Goal: Information Seeking & Learning: Learn about a topic

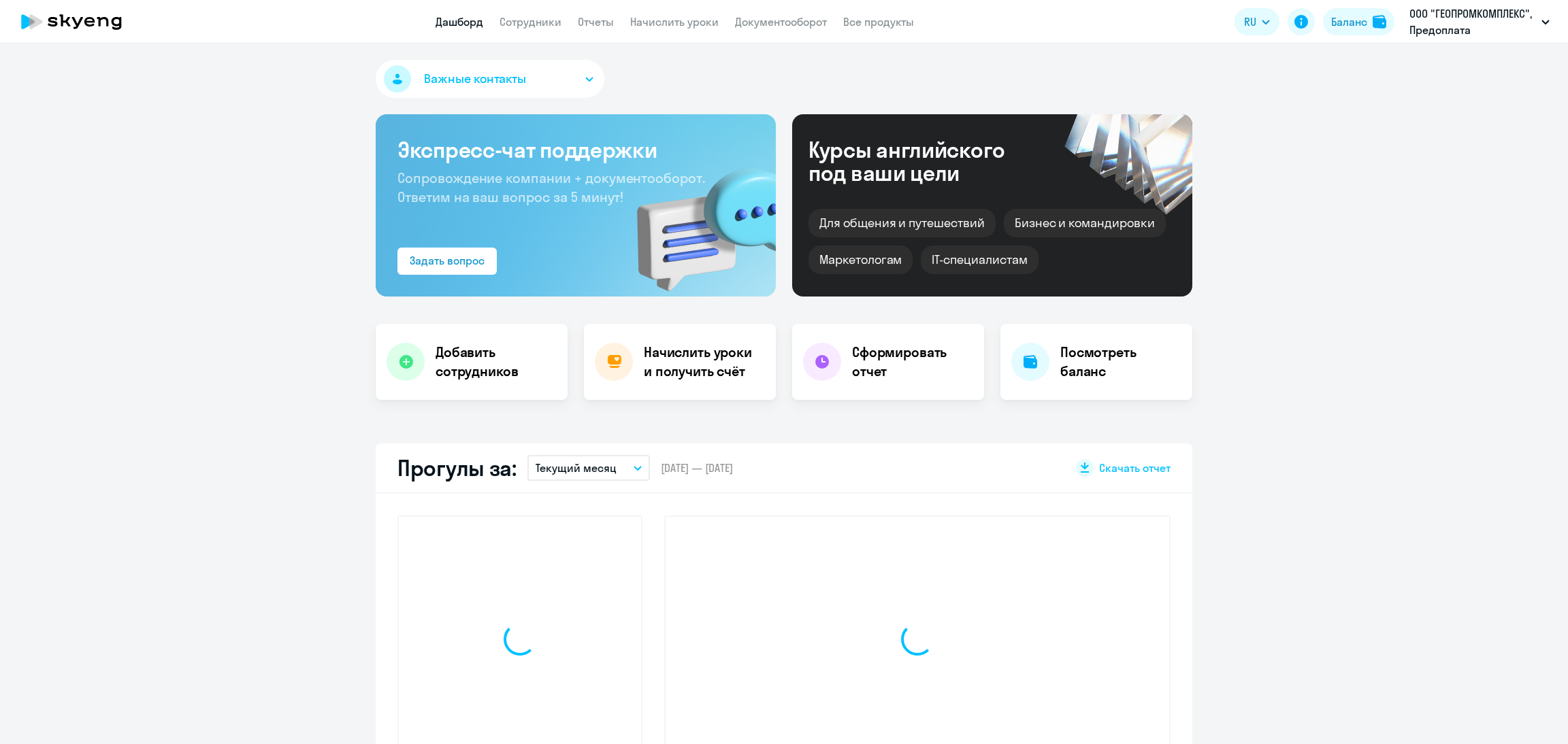
select select "30"
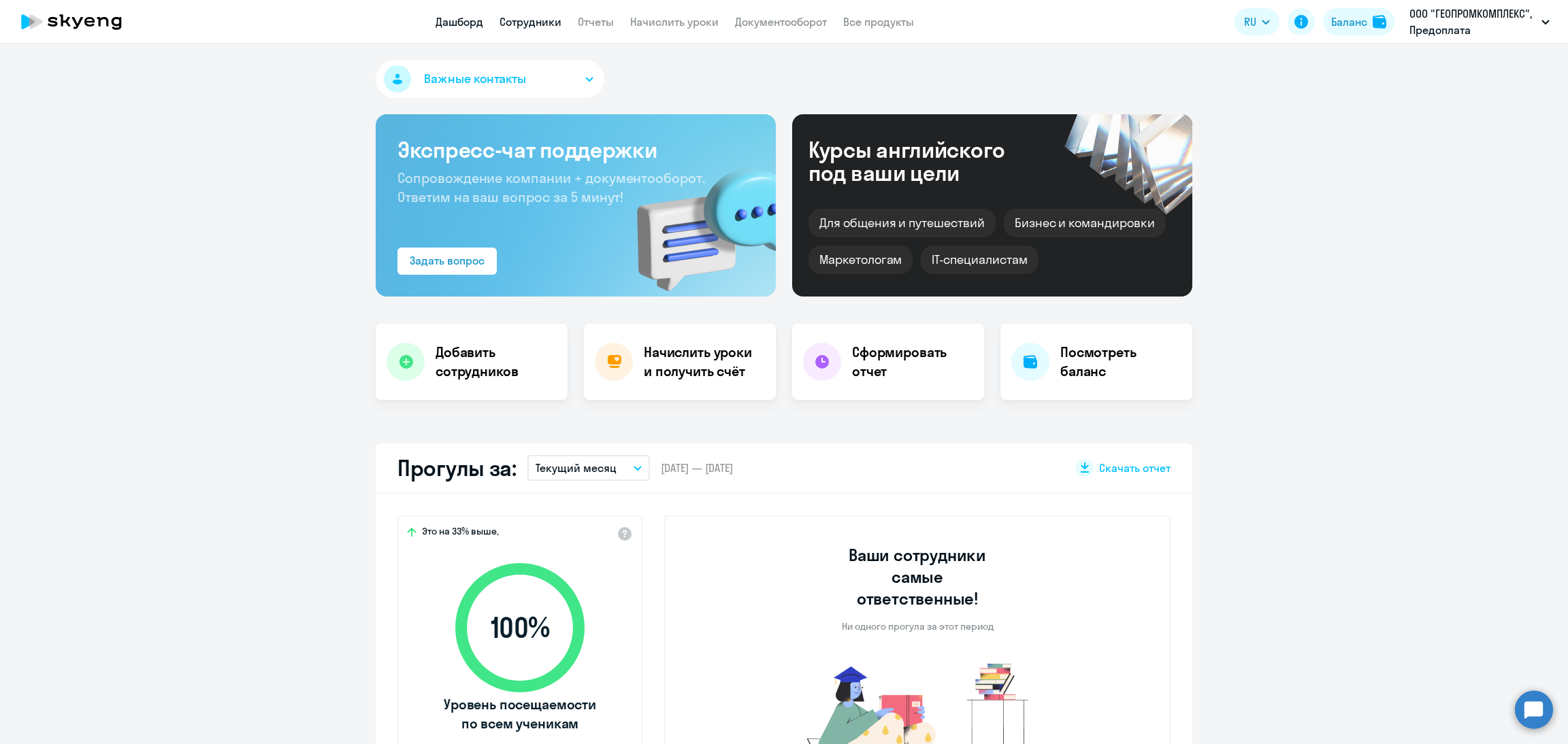
click at [529, 24] on link "Сотрудники" at bounding box center [530, 22] width 62 height 13
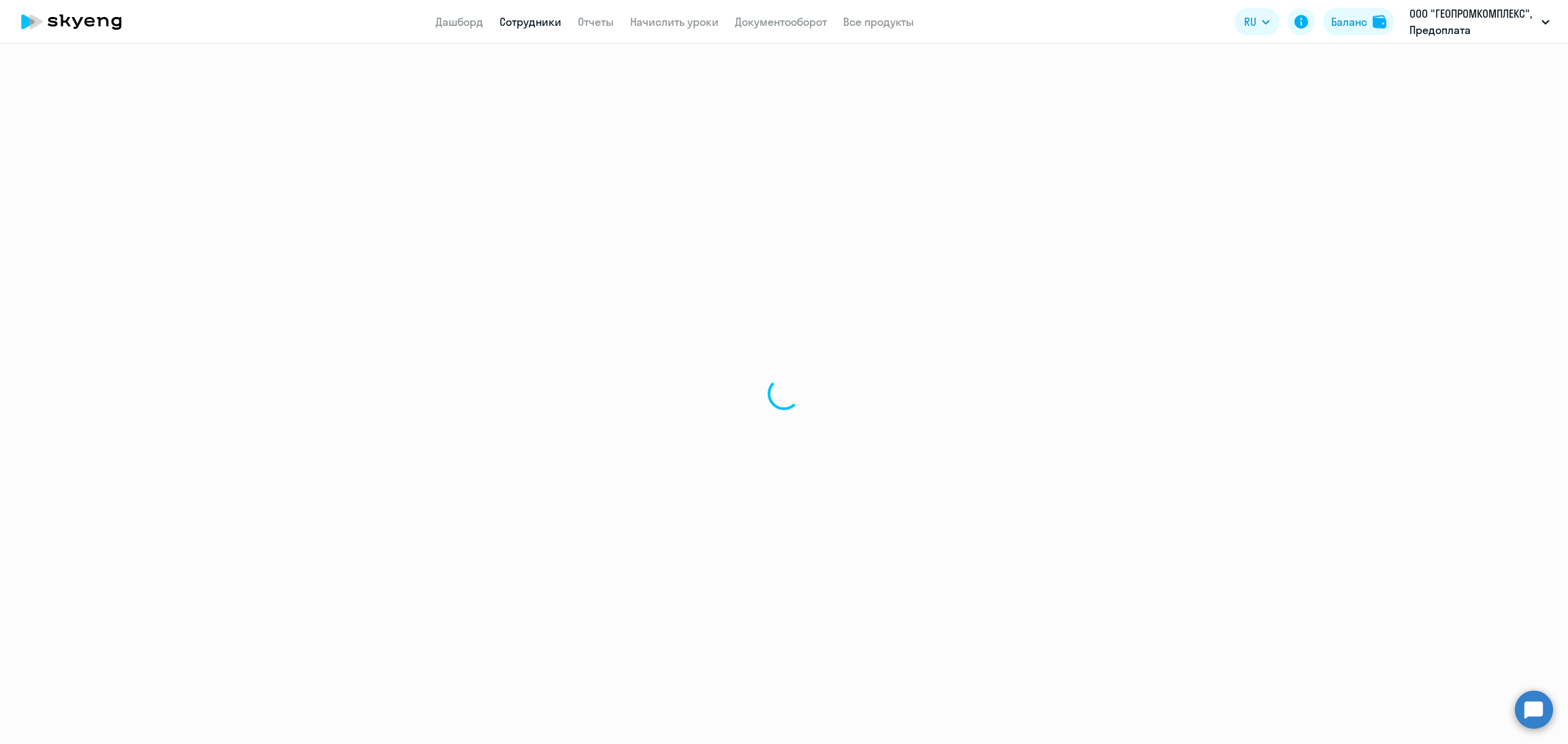
select select "30"
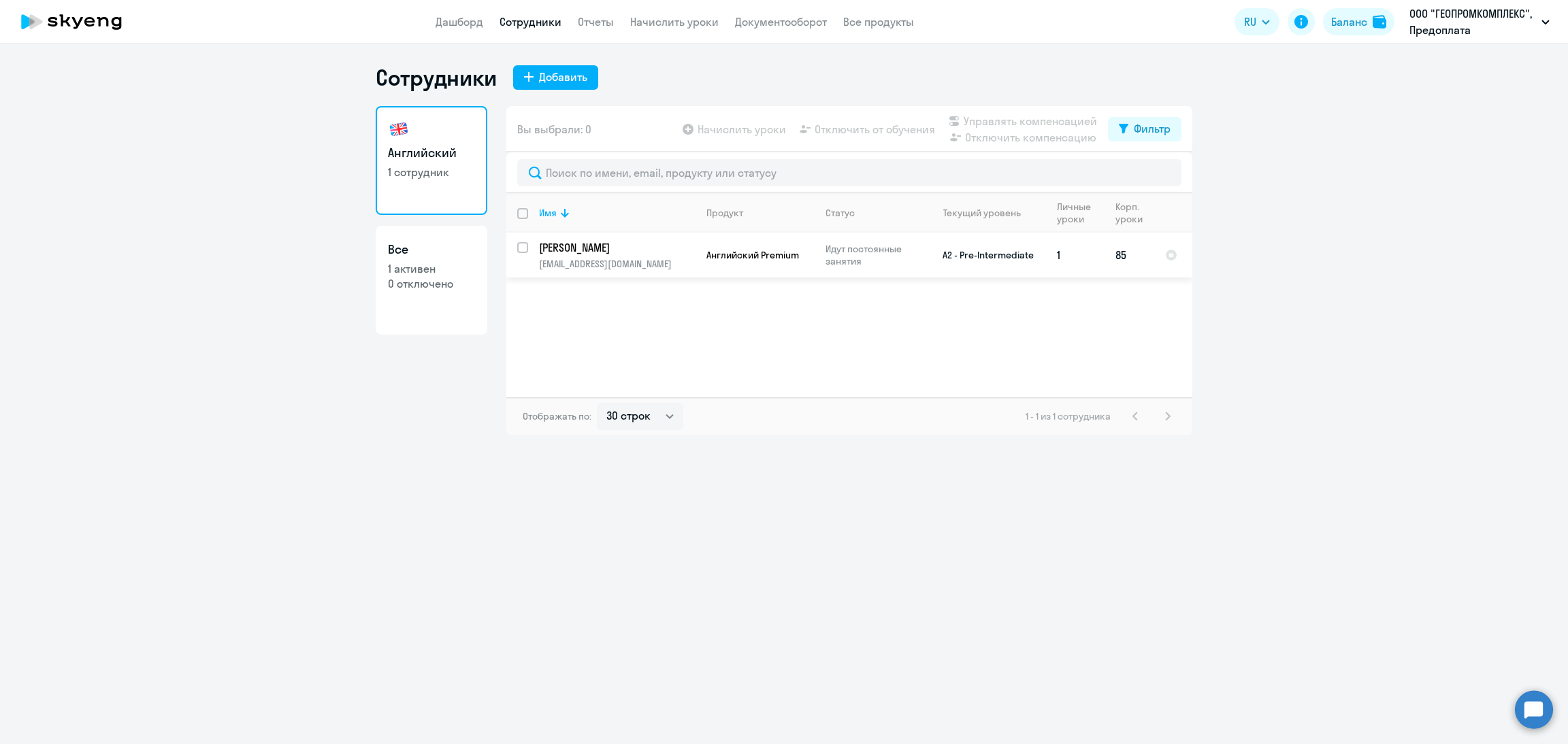
click at [672, 262] on p "[EMAIL_ADDRESS][DOMAIN_NAME]" at bounding box center [617, 264] width 156 height 12
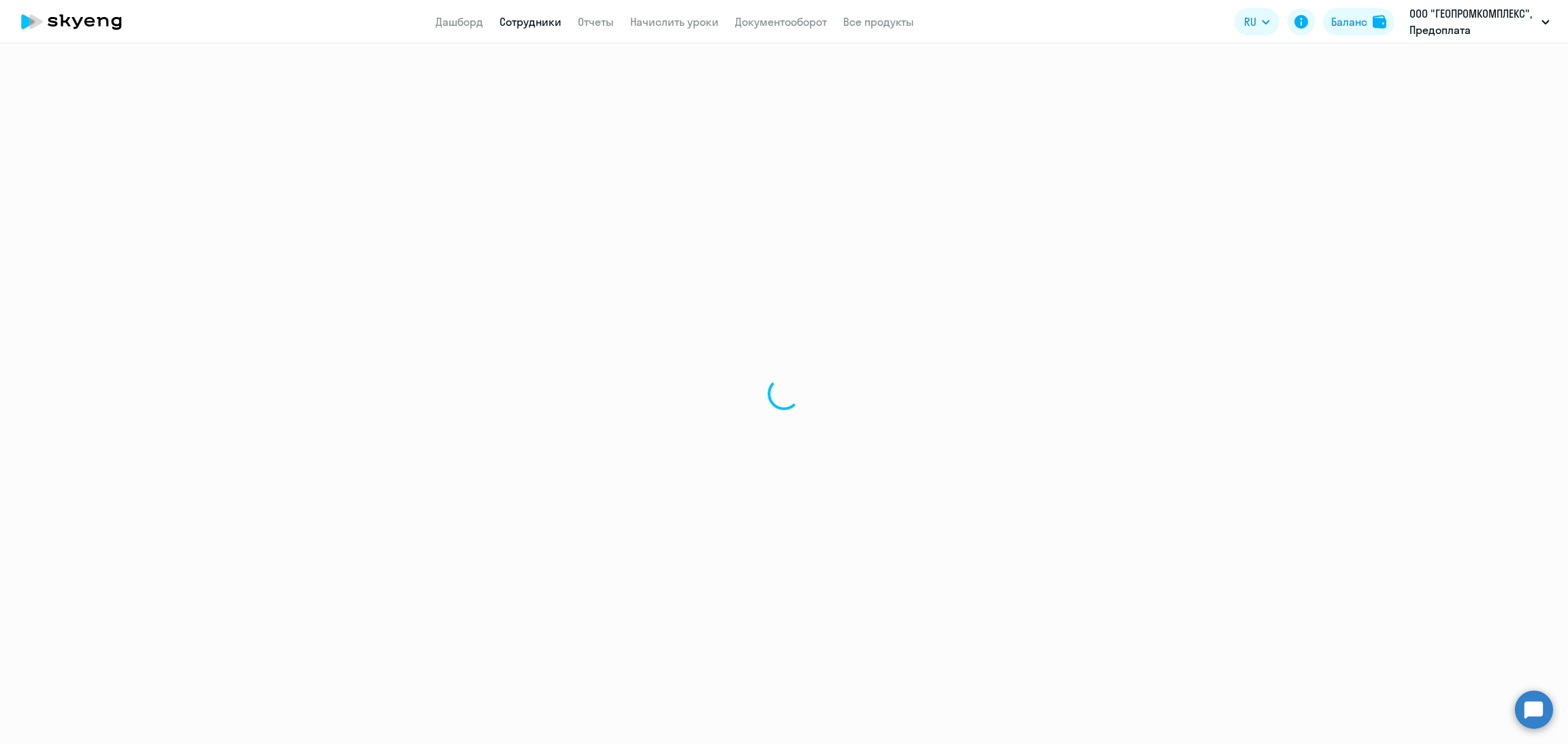
select select "english"
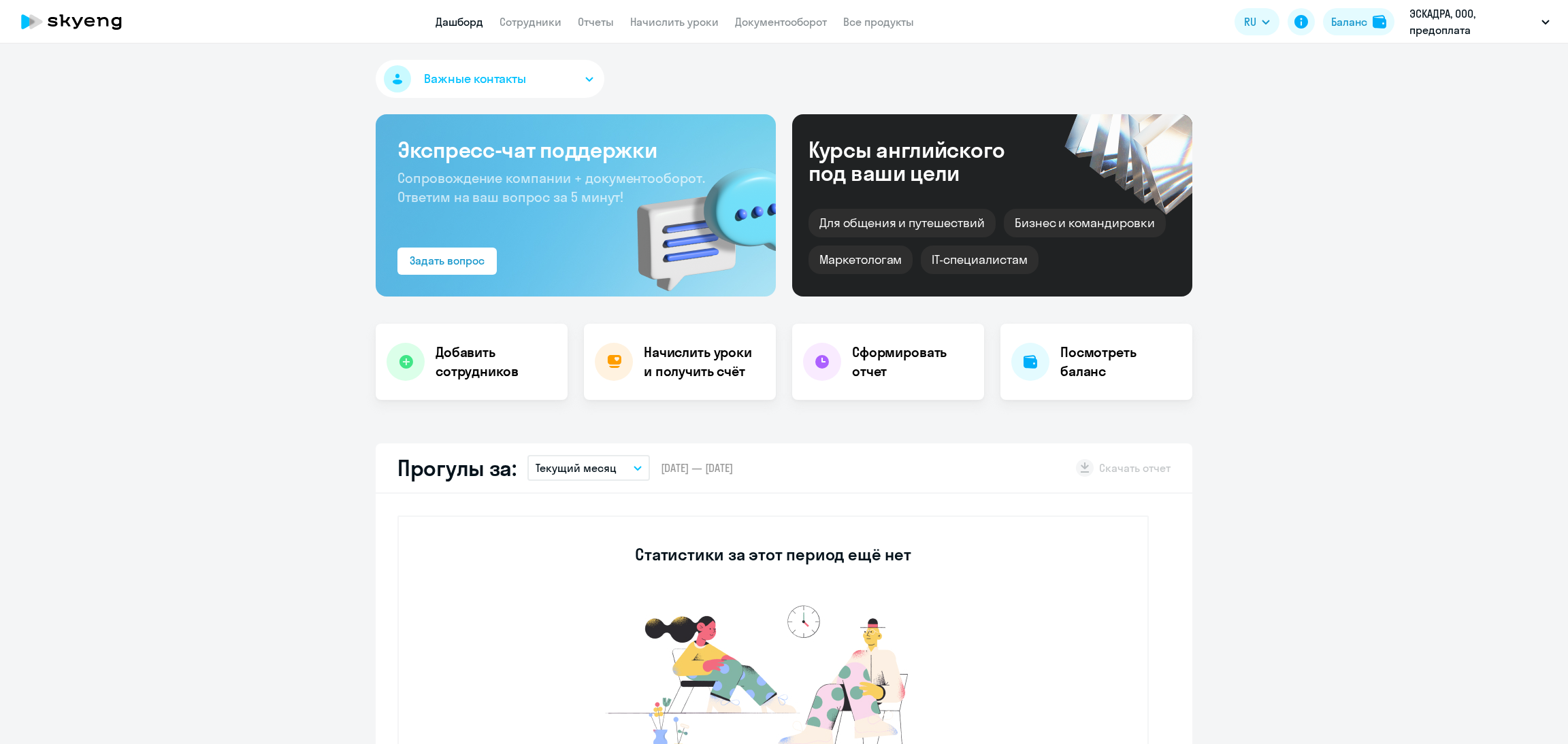
select select "30"
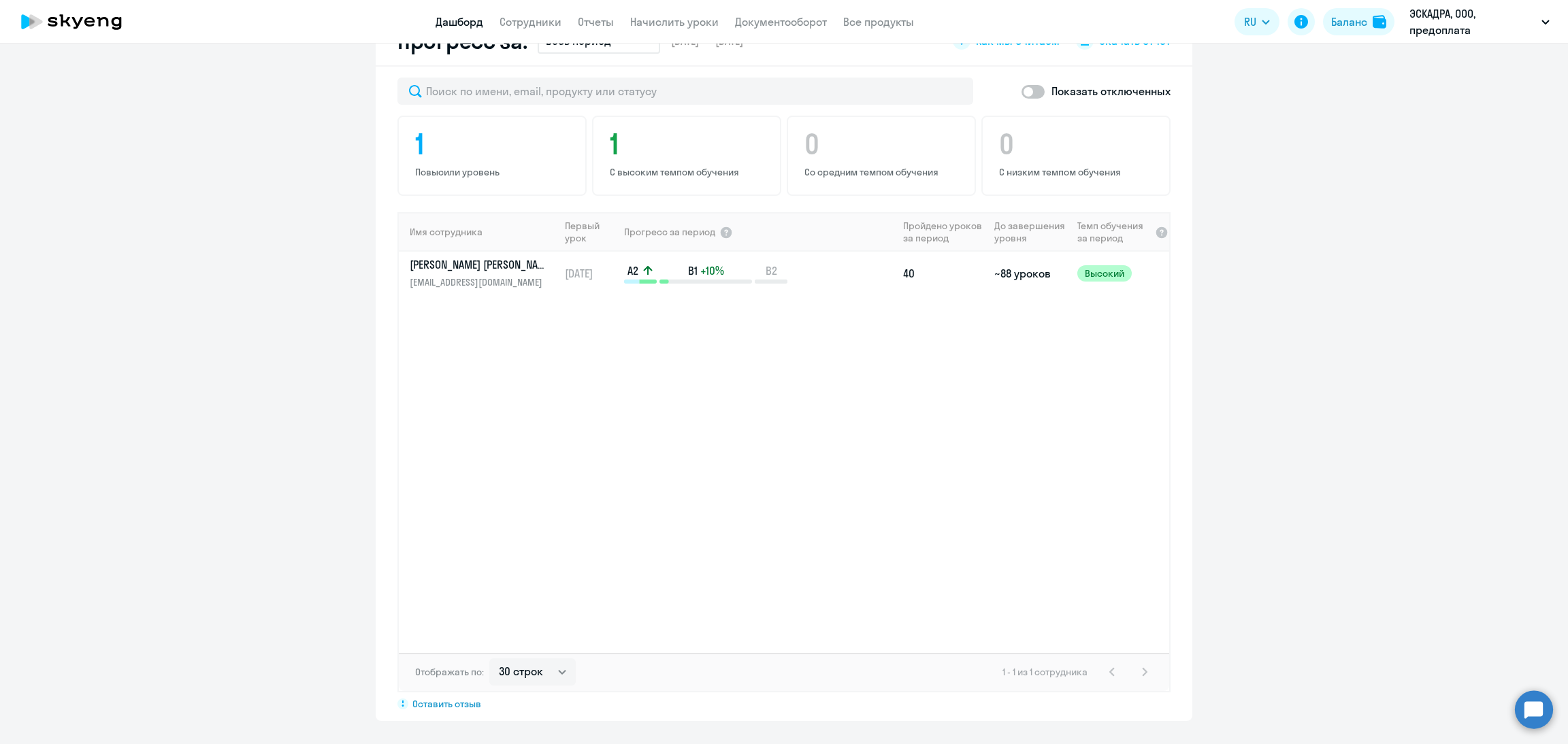
scroll to position [813, 0]
click at [540, 28] on app-menu-item-link "Сотрудники" at bounding box center [530, 22] width 62 height 17
click at [533, 22] on link "Сотрудники" at bounding box center [530, 22] width 62 height 13
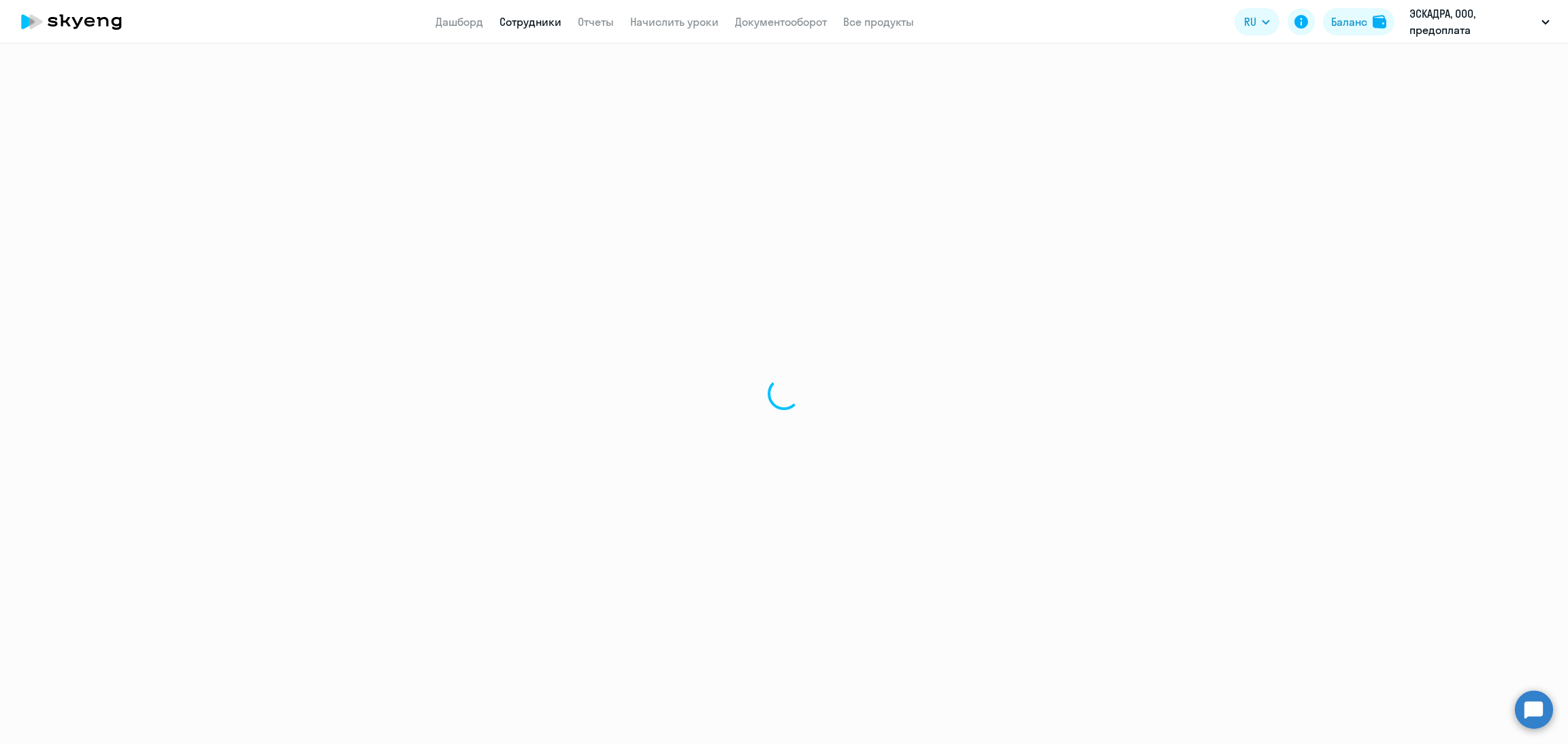
select select "30"
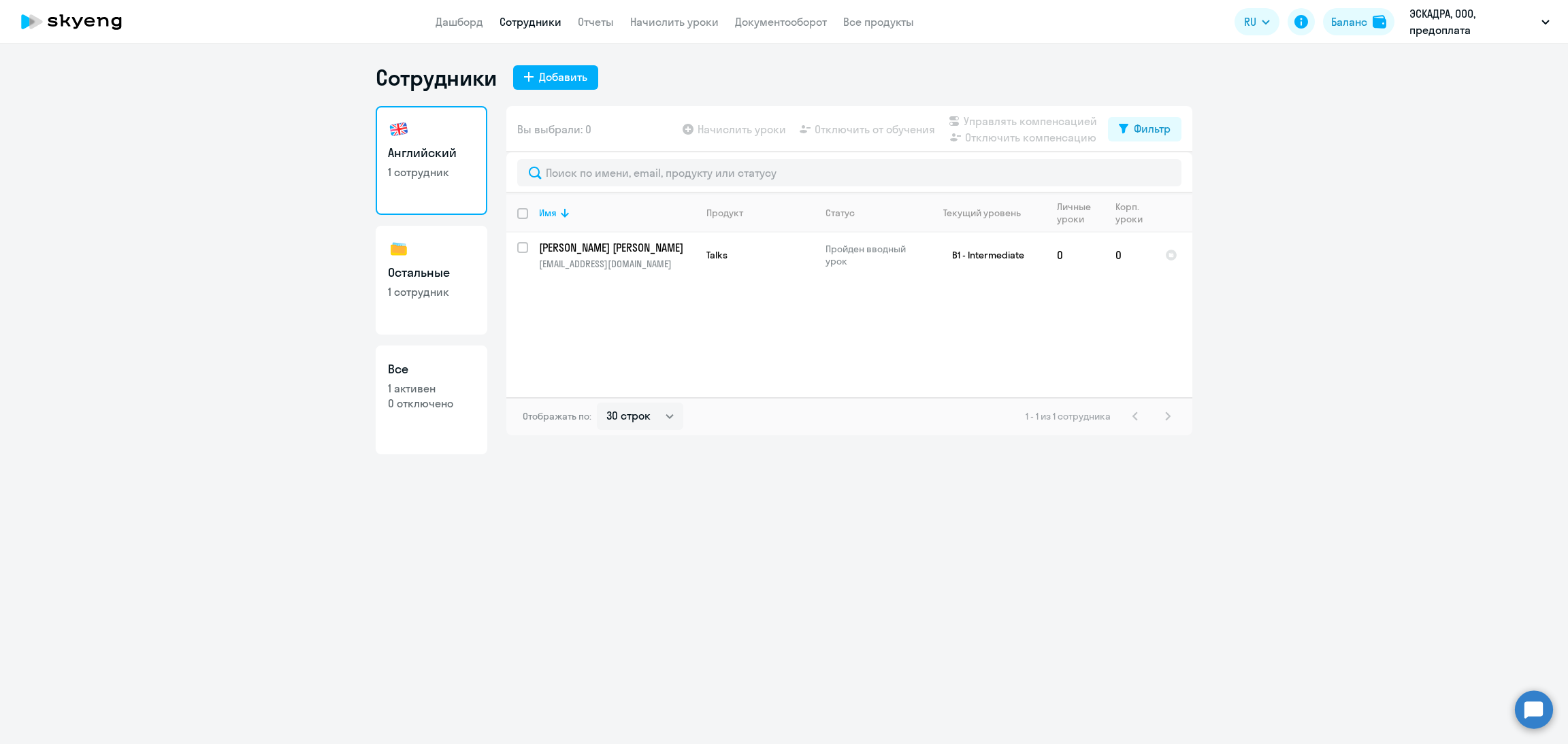
click at [423, 262] on link "Остальные 1 сотрудник" at bounding box center [431, 280] width 111 height 109
select select "30"
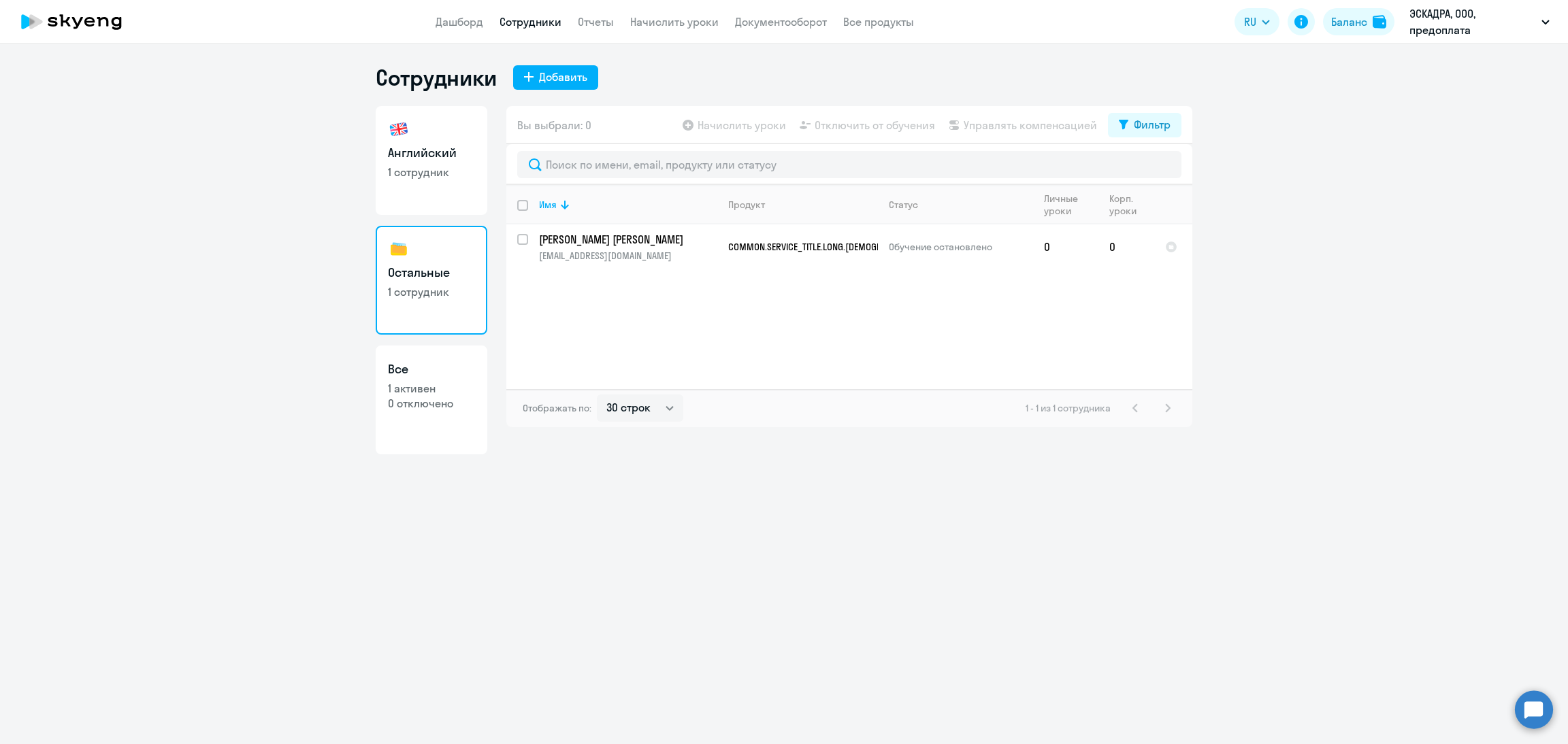
click at [431, 144] on h3 "Английский" at bounding box center [432, 153] width 87 height 18
select select "30"
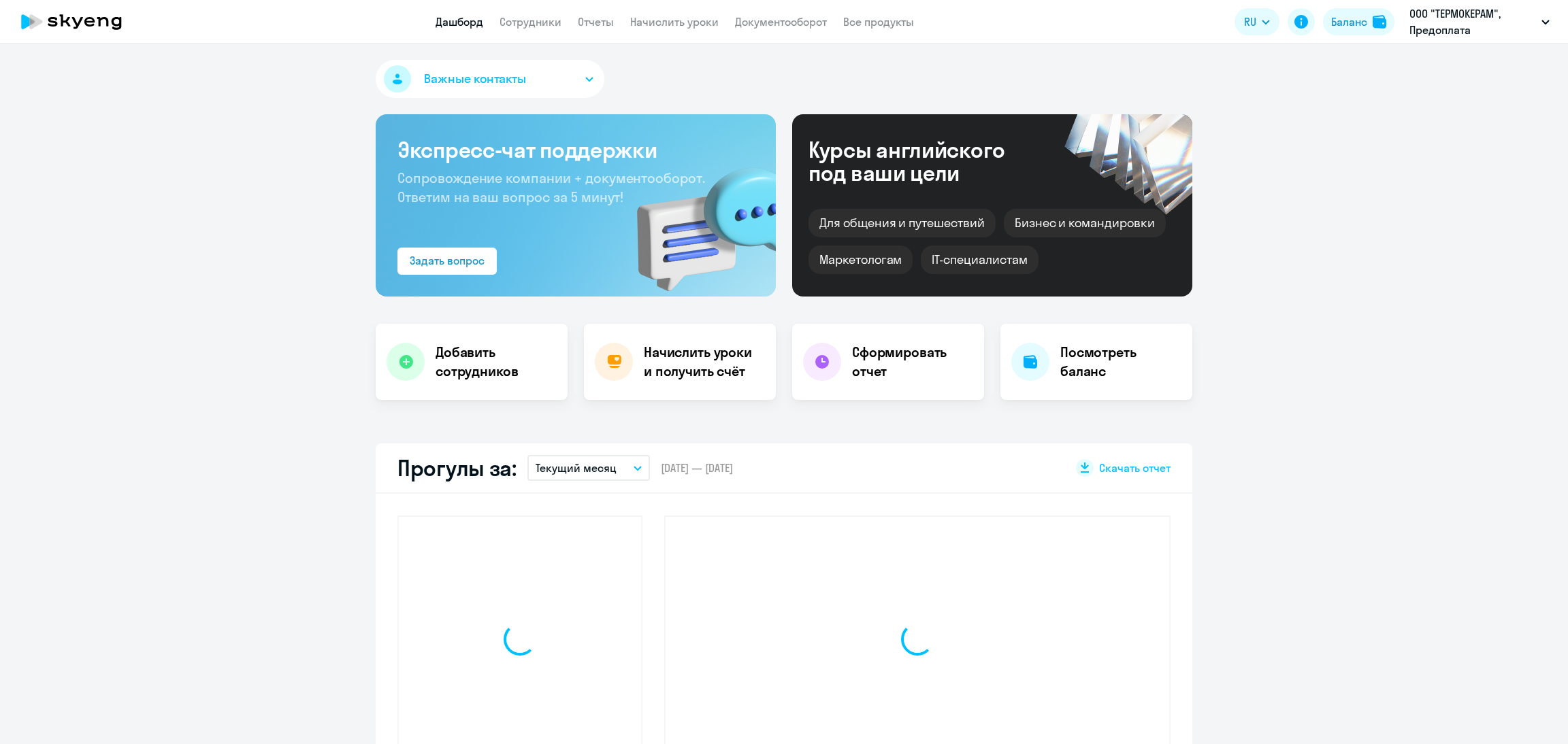
select select "30"
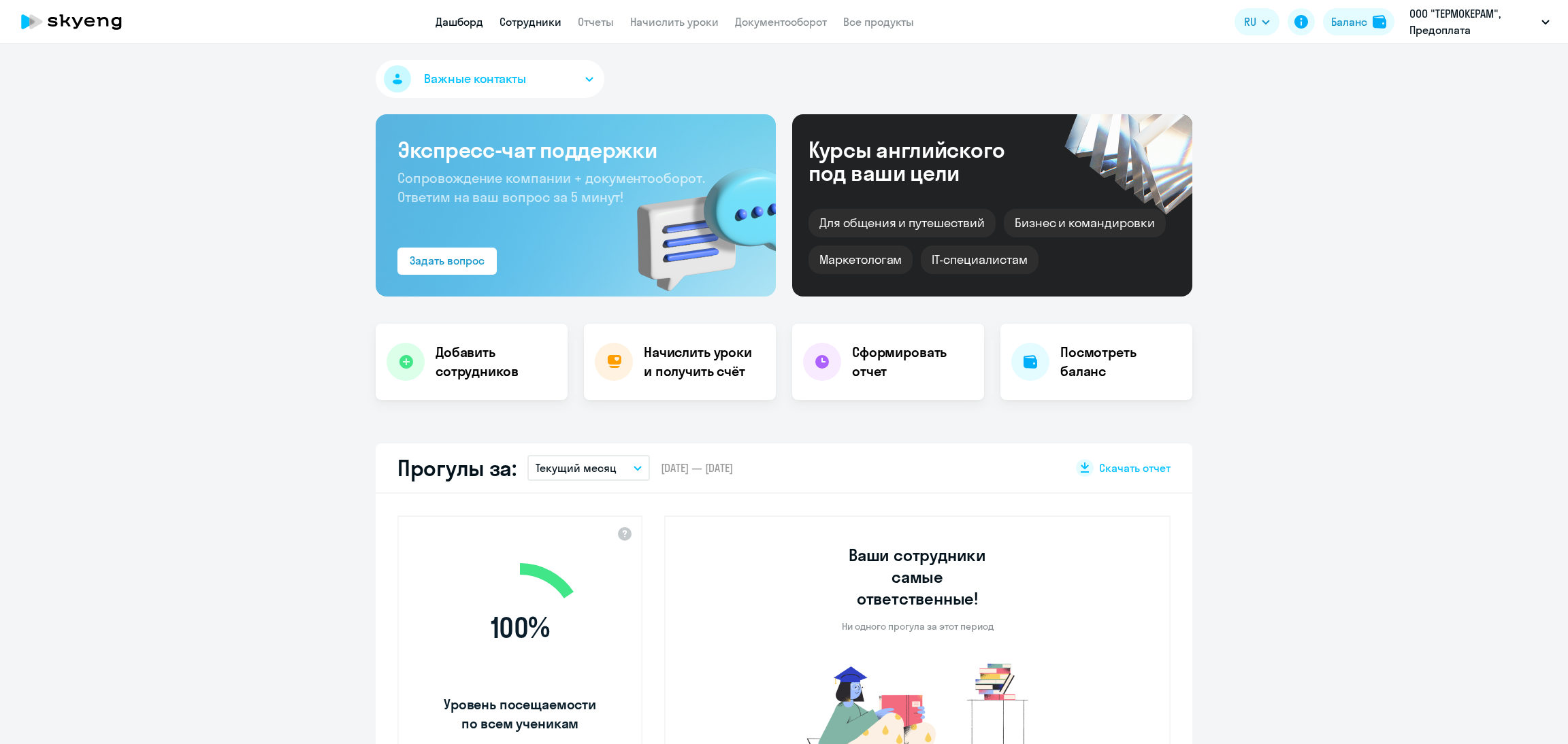
click at [537, 21] on link "Сотрудники" at bounding box center [530, 22] width 62 height 13
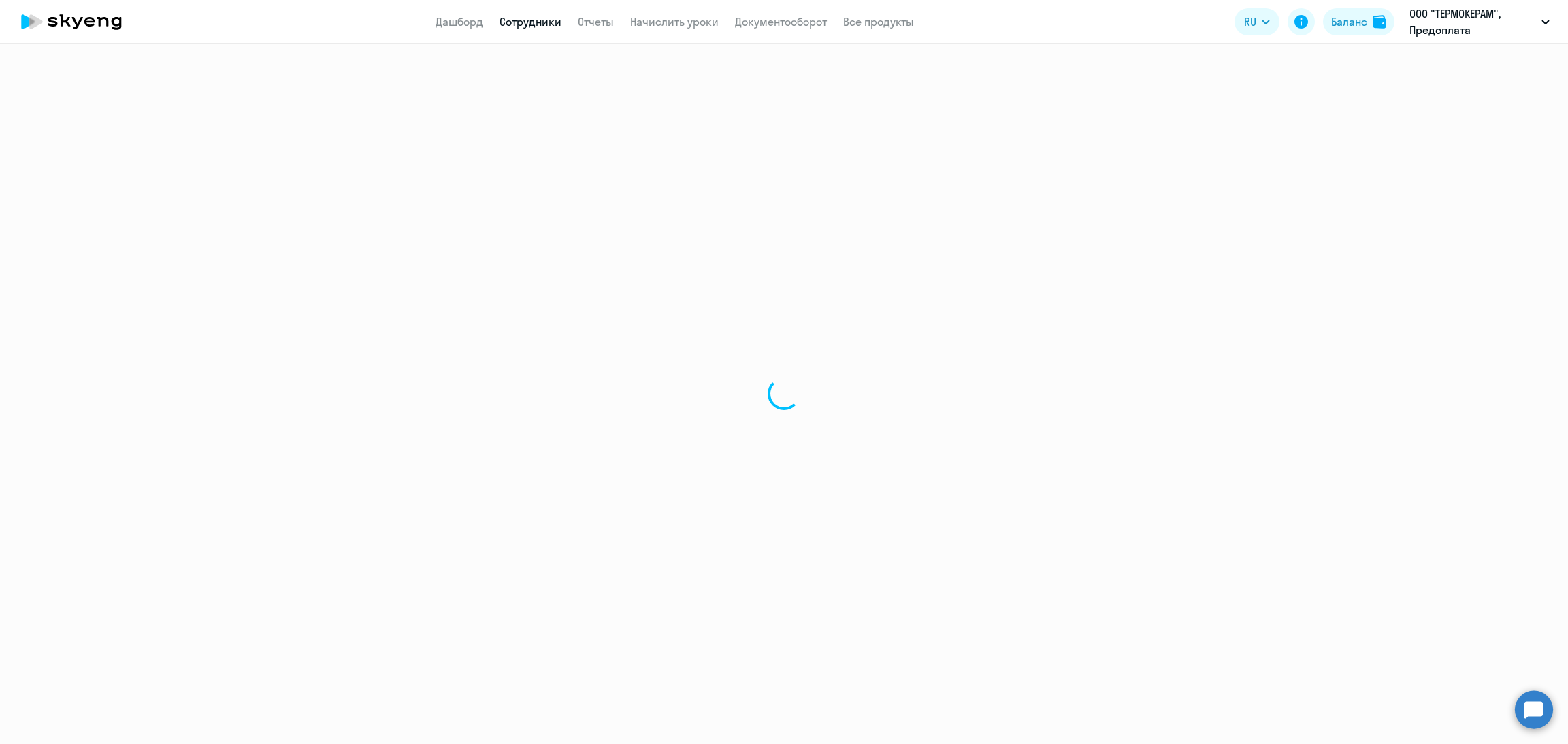
select select "30"
